Goal: Information Seeking & Learning: Learn about a topic

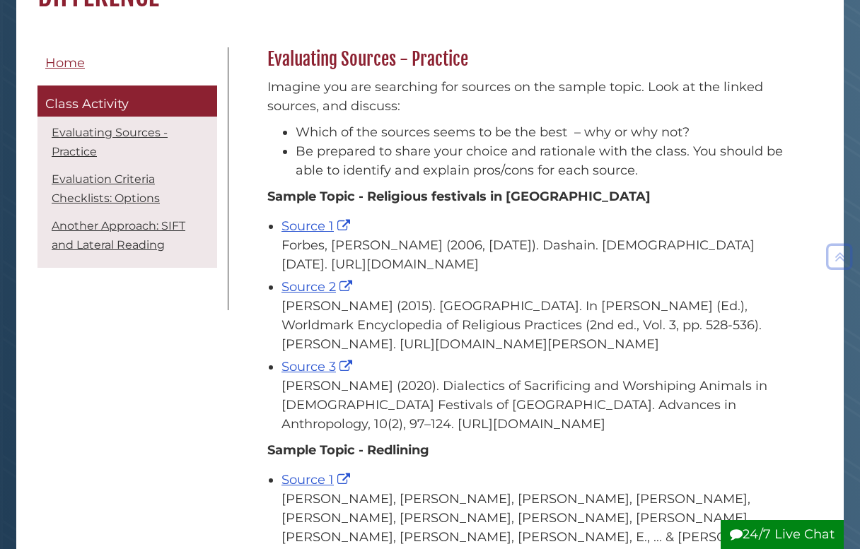
scroll to position [199, 0]
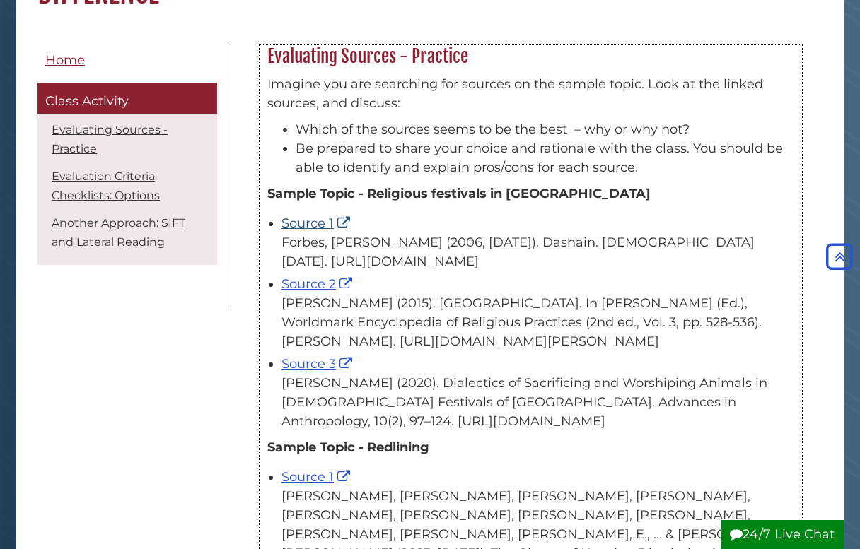
click at [330, 224] on link "Source 1" at bounding box center [317, 224] width 72 height 16
click at [322, 292] on link "Source 2" at bounding box center [318, 284] width 74 height 16
click at [332, 372] on link "Source 3" at bounding box center [318, 364] width 74 height 16
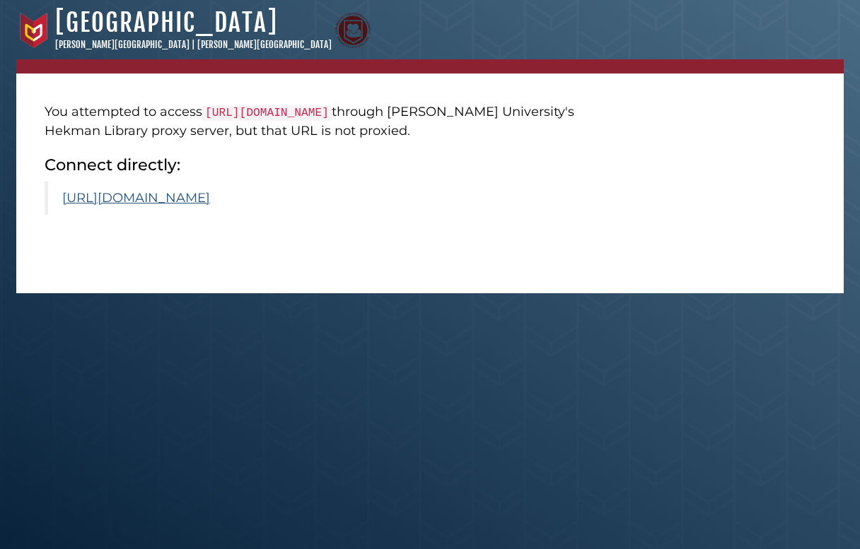
click at [210, 206] on link "https://www.scirp.org/journal/paperinformation?paperid=99935" at bounding box center [136, 198] width 148 height 16
